Goal: Information Seeking & Learning: Compare options

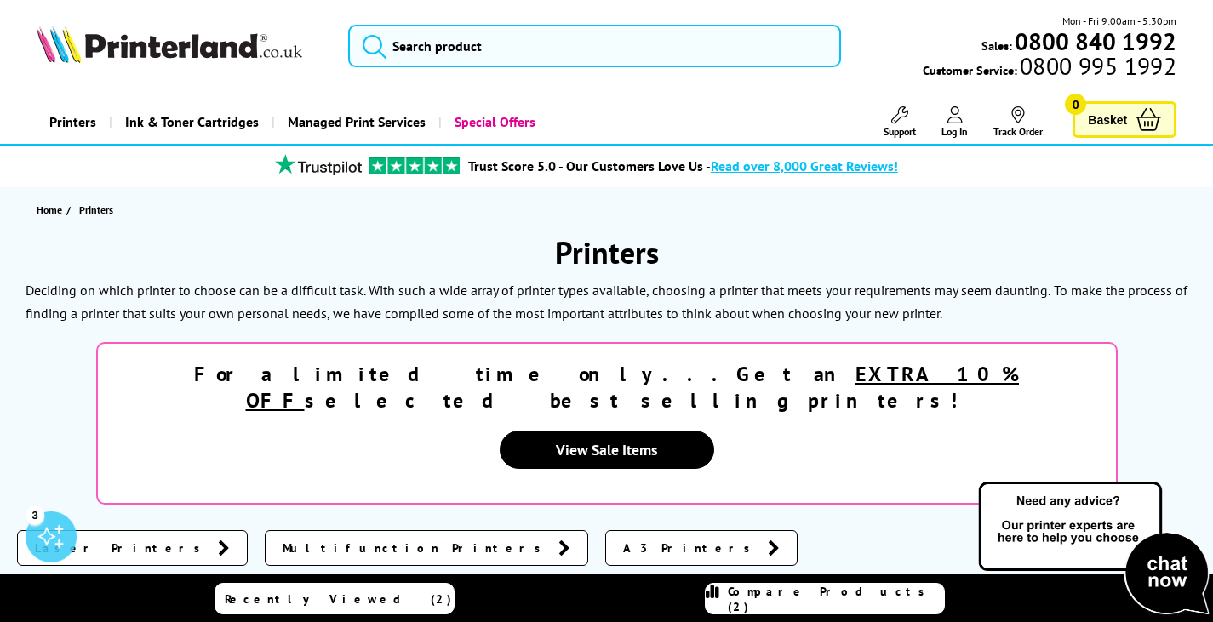
click at [76, 540] on span "Laser Printers" at bounding box center [122, 548] width 174 height 17
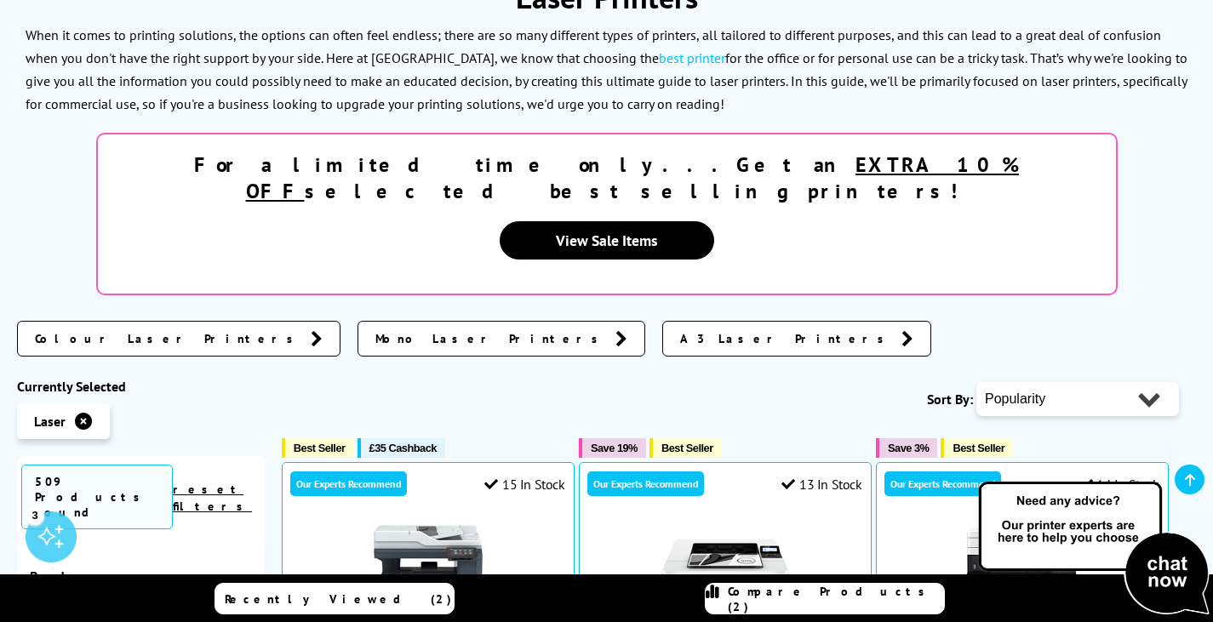
scroll to position [269, 0]
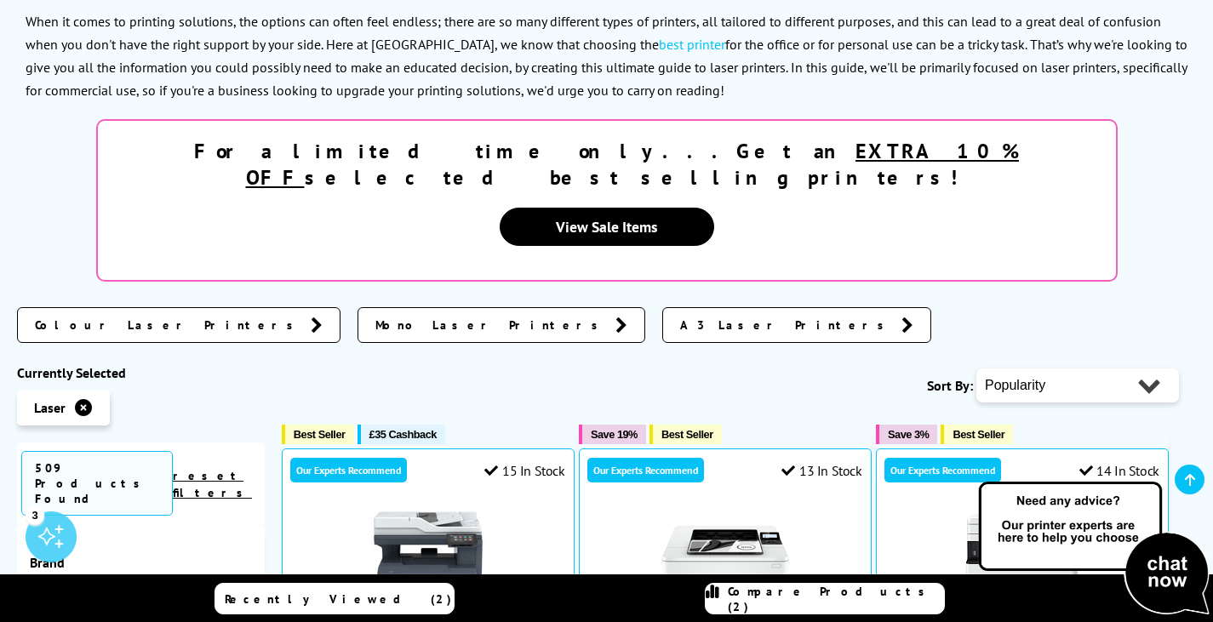
click at [107, 317] on span "Colour Laser Printers" at bounding box center [168, 325] width 267 height 17
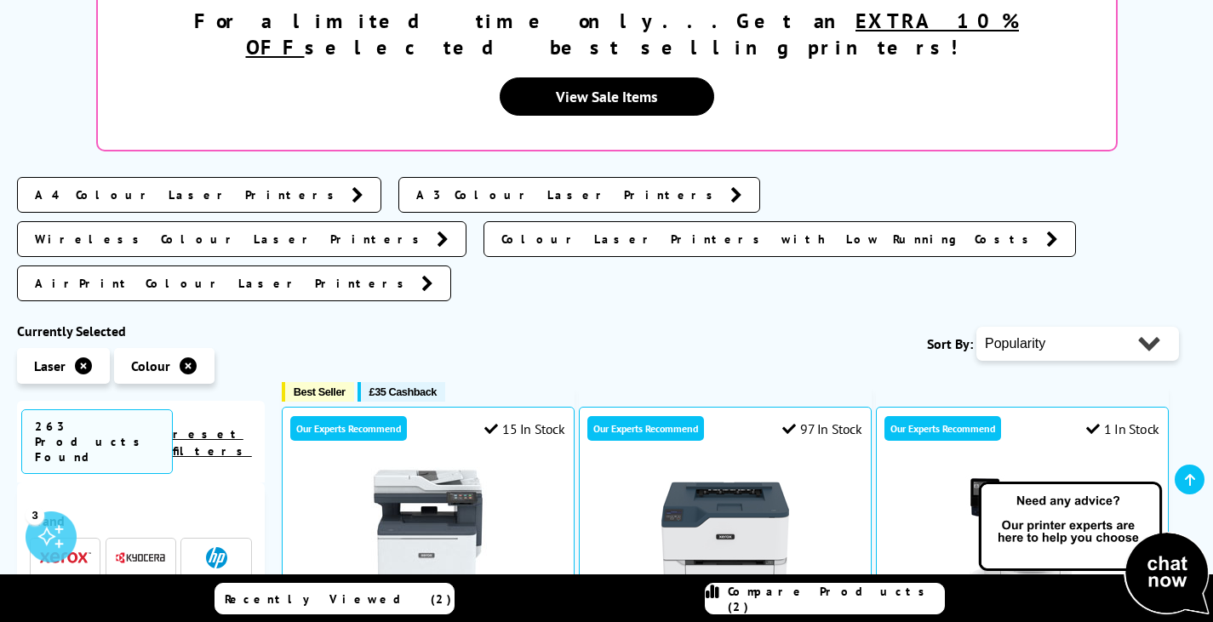
scroll to position [446, 0]
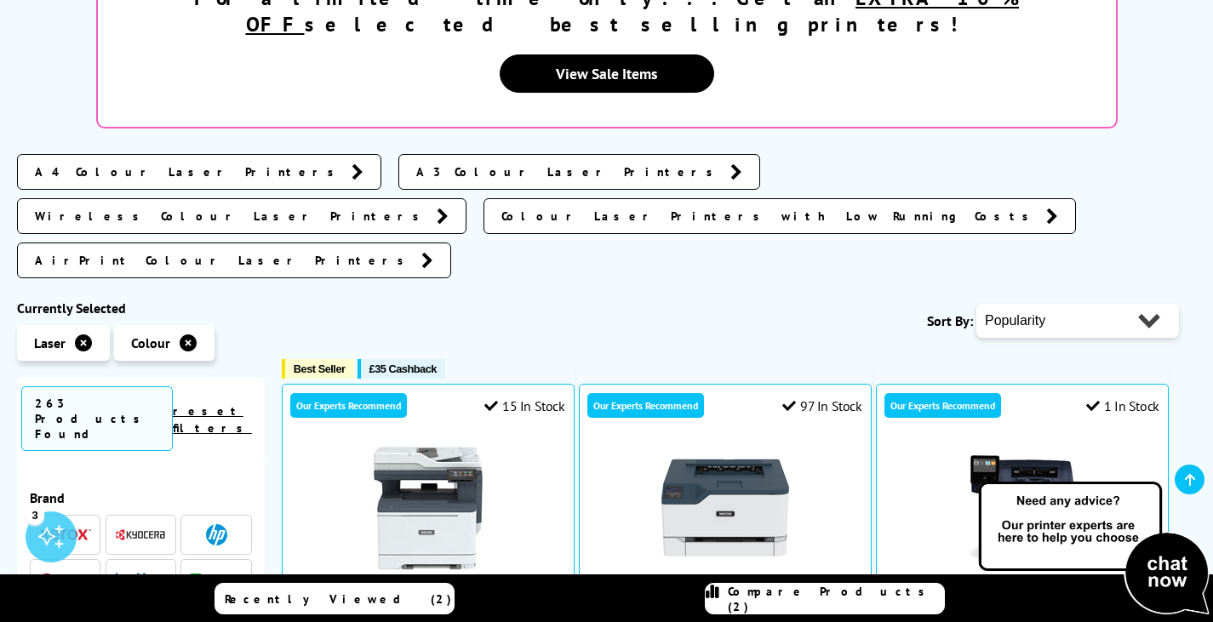
click at [74, 528] on img at bounding box center [65, 534] width 51 height 12
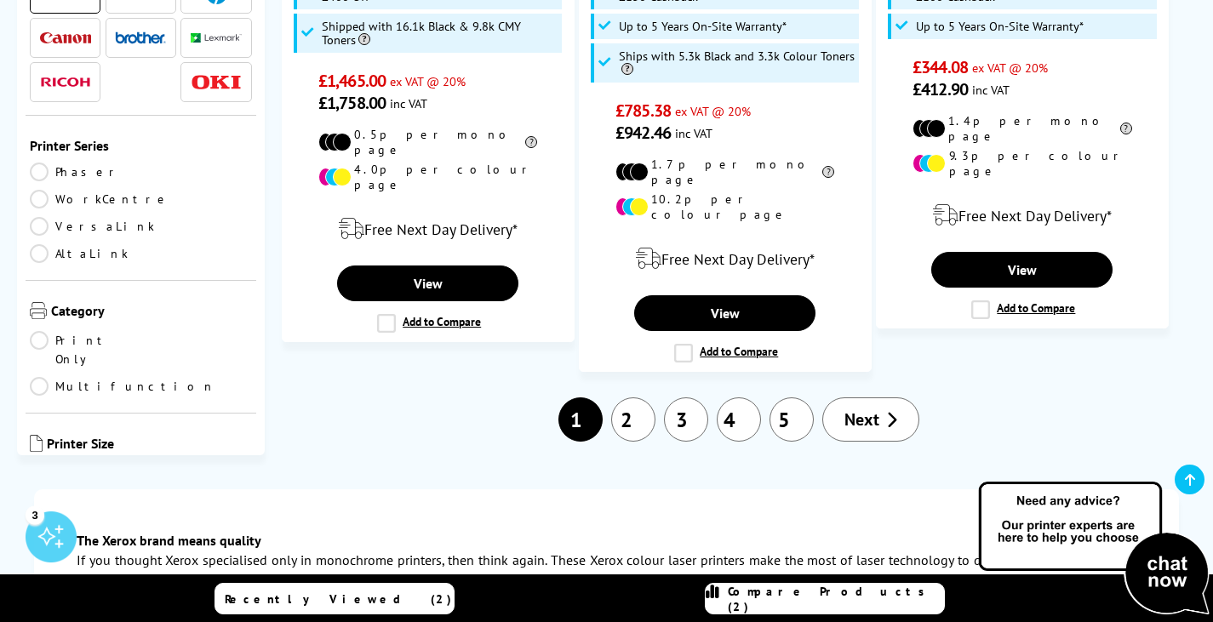
scroll to position [2787, 0]
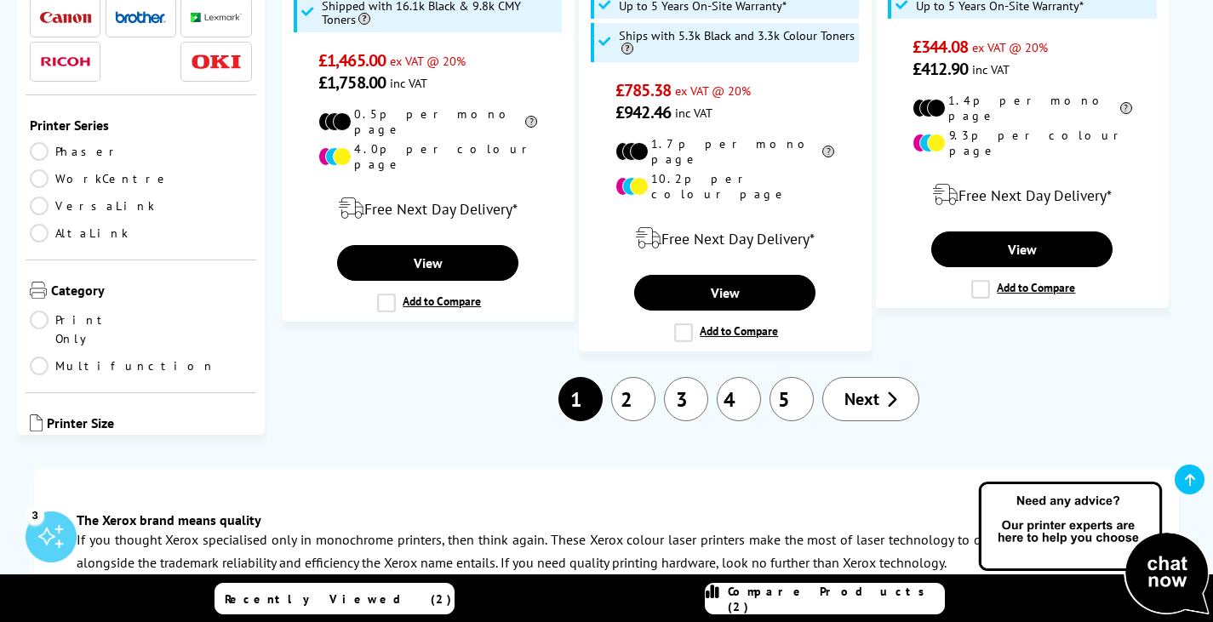
click at [149, 357] on link "Multifunction" at bounding box center [123, 366] width 186 height 19
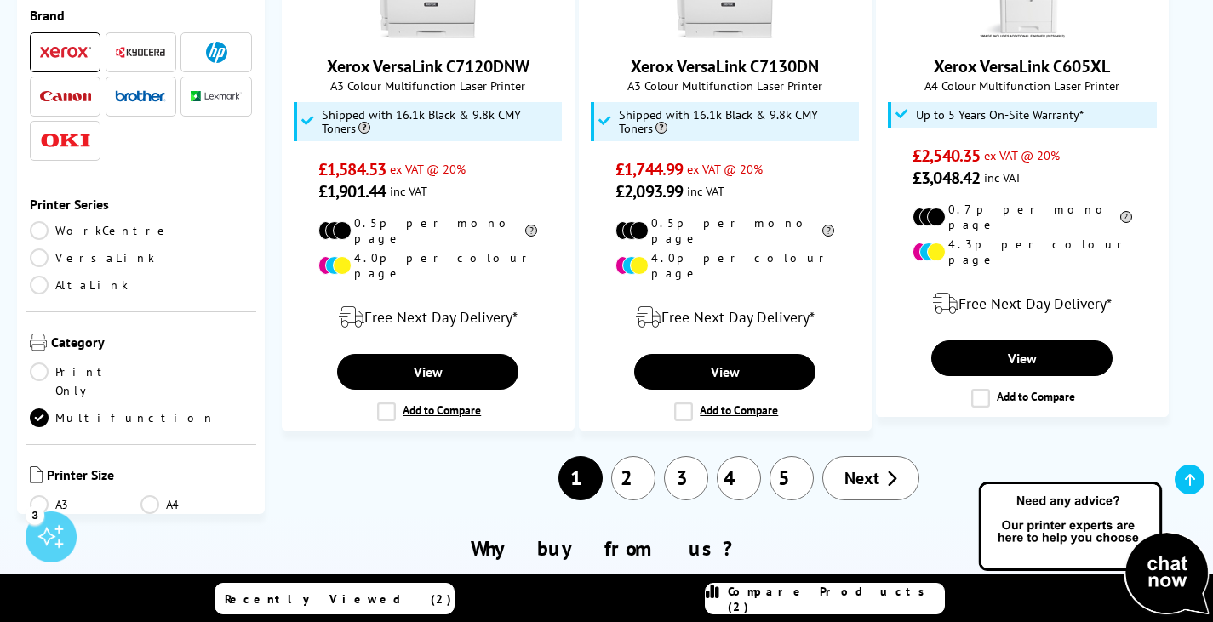
scroll to position [2561, 0]
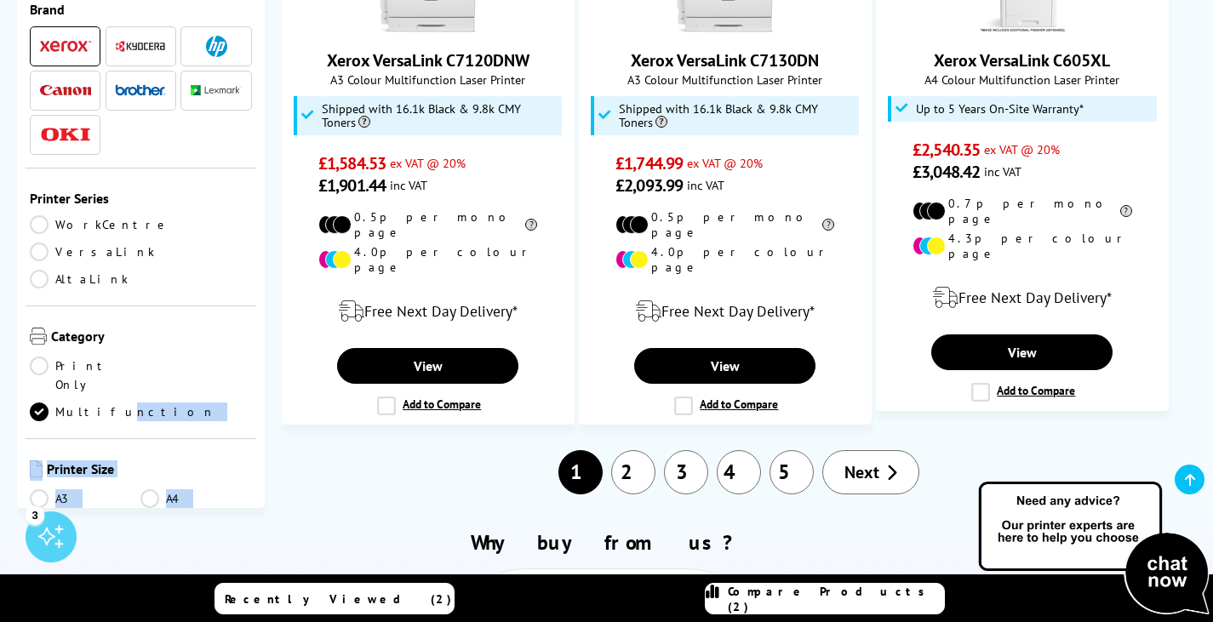
drag, startPoint x: 195, startPoint y: 383, endPoint x: 201, endPoint y: 276, distance: 107.4
click at [201, 272] on div "Brand" at bounding box center [141, 239] width 248 height 537
click at [252, 317] on div "Brand" at bounding box center [141, 239] width 248 height 537
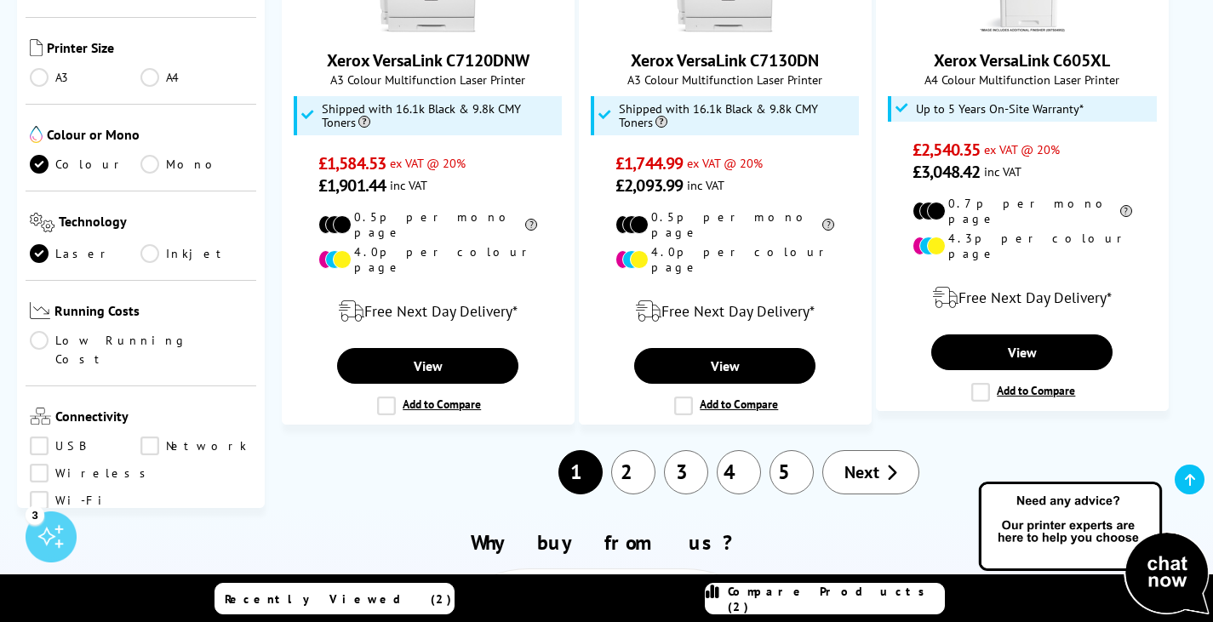
scroll to position [442, 0]
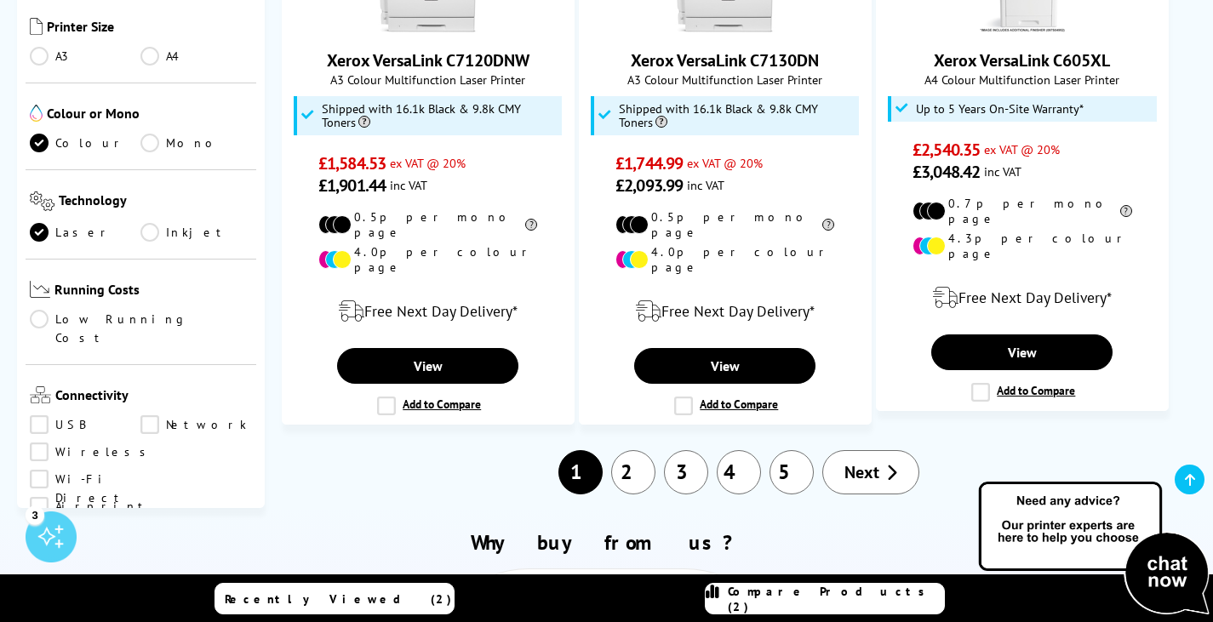
click at [40, 442] on link "Wireless" at bounding box center [92, 451] width 125 height 19
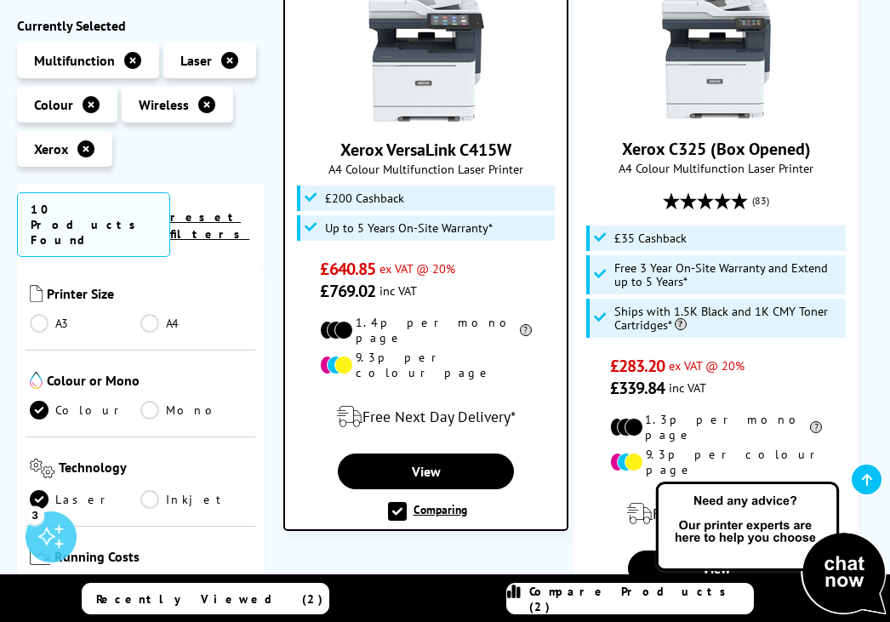
scroll to position [1839, 0]
